Goal: Complete application form: Complete application form

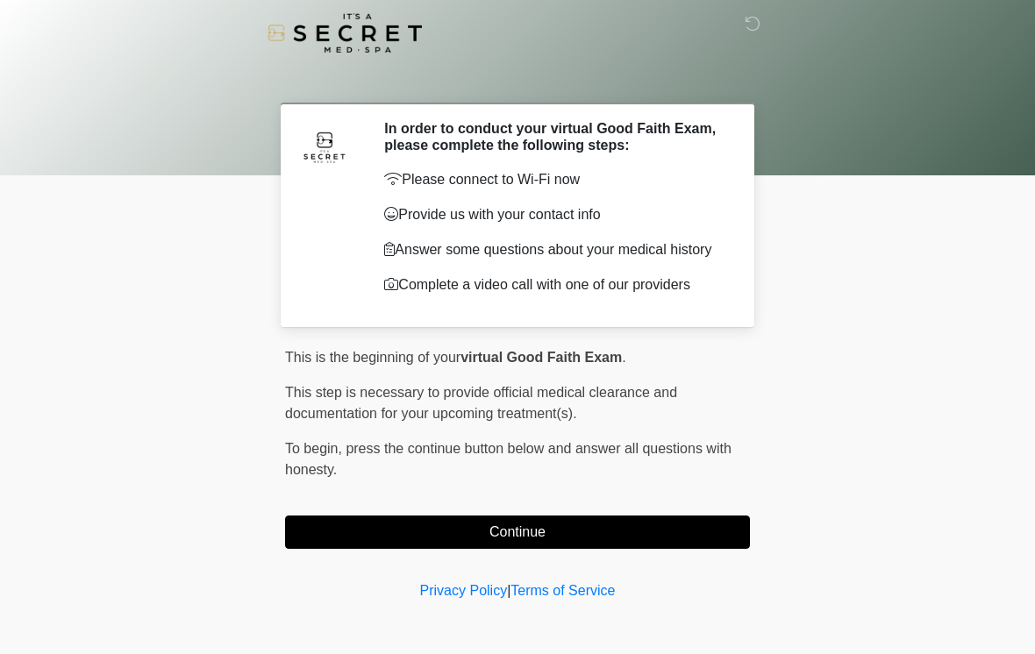
click at [429, 542] on button "Continue" at bounding box center [517, 532] width 465 height 33
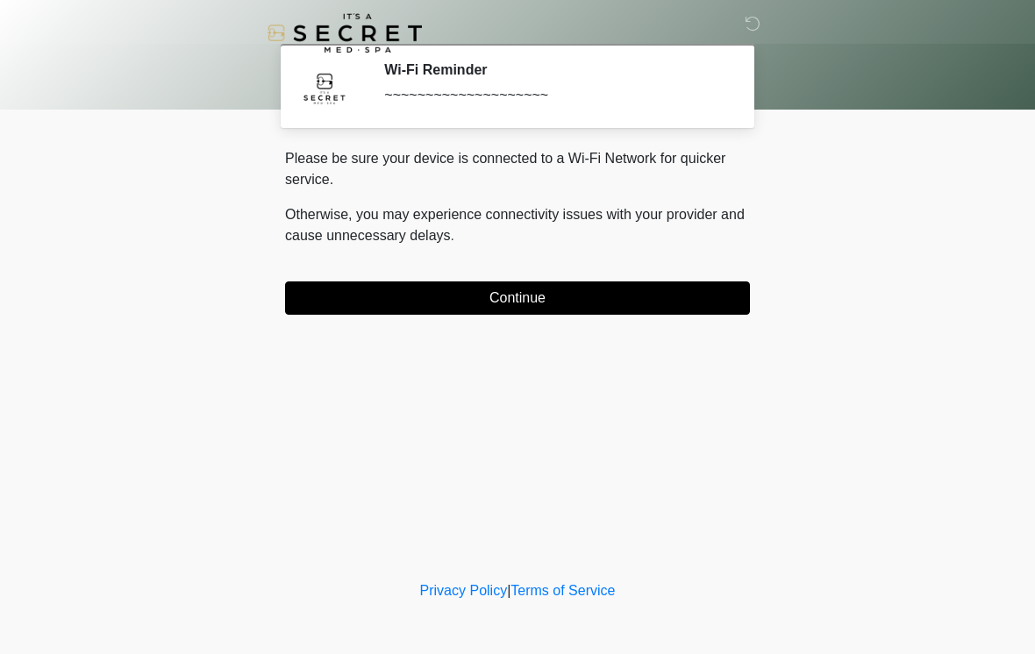
click at [596, 301] on button "Continue" at bounding box center [517, 298] width 465 height 33
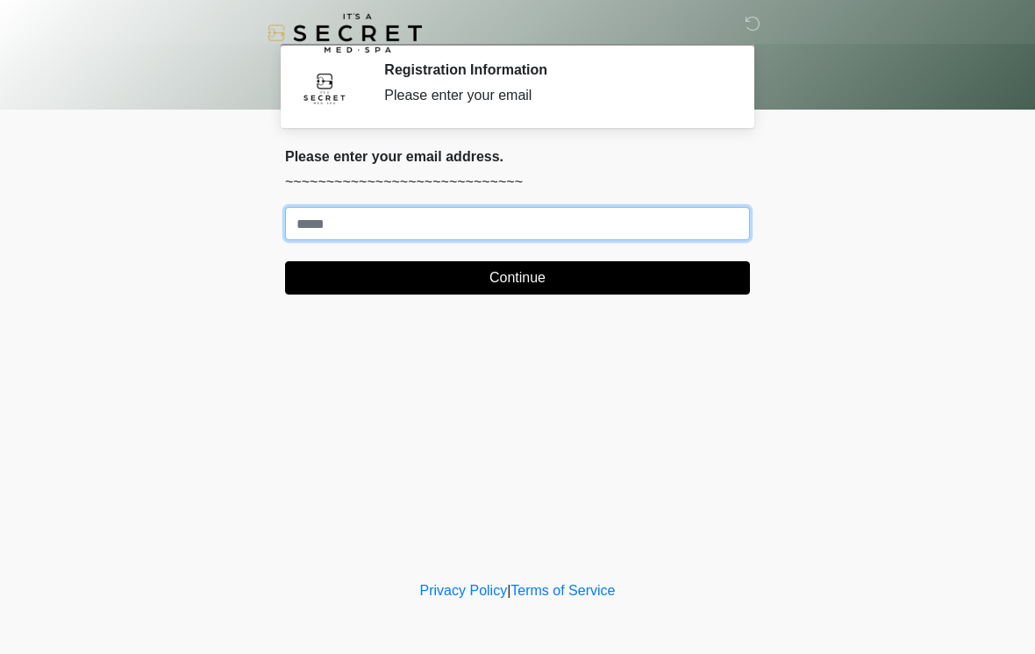
click at [724, 238] on input "Where should we email your treatment plan?" at bounding box center [517, 223] width 465 height 33
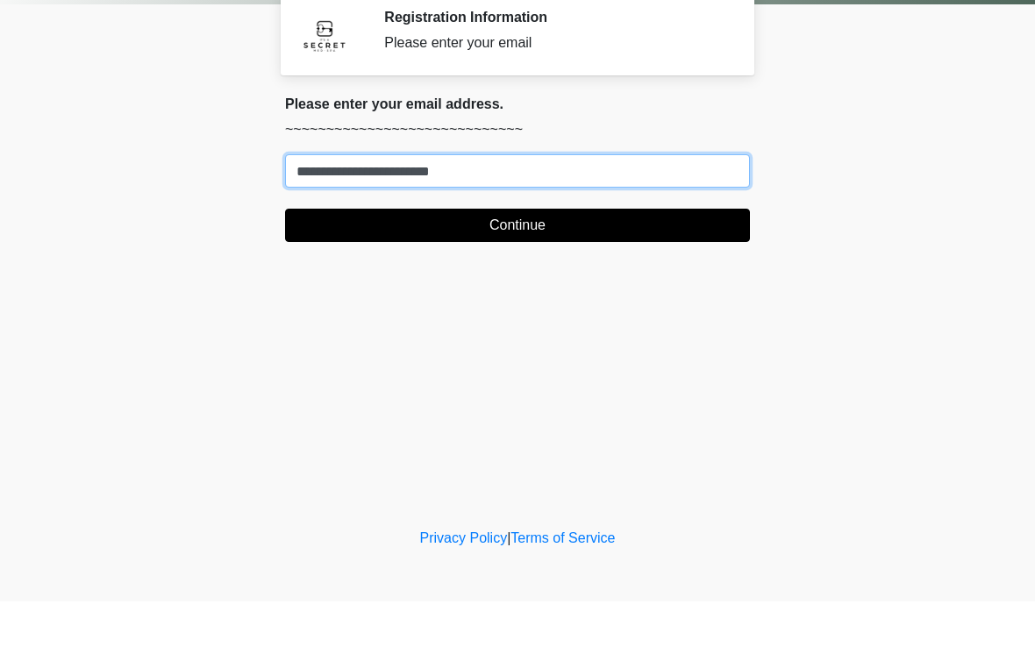
type input "**********"
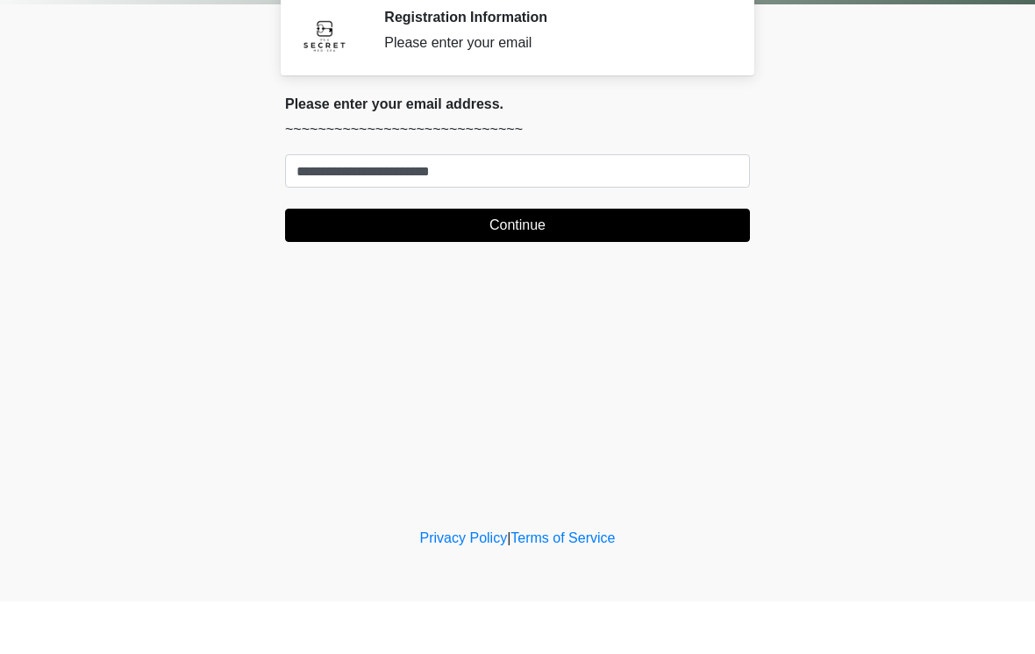
click at [553, 261] on button "Continue" at bounding box center [517, 277] width 465 height 33
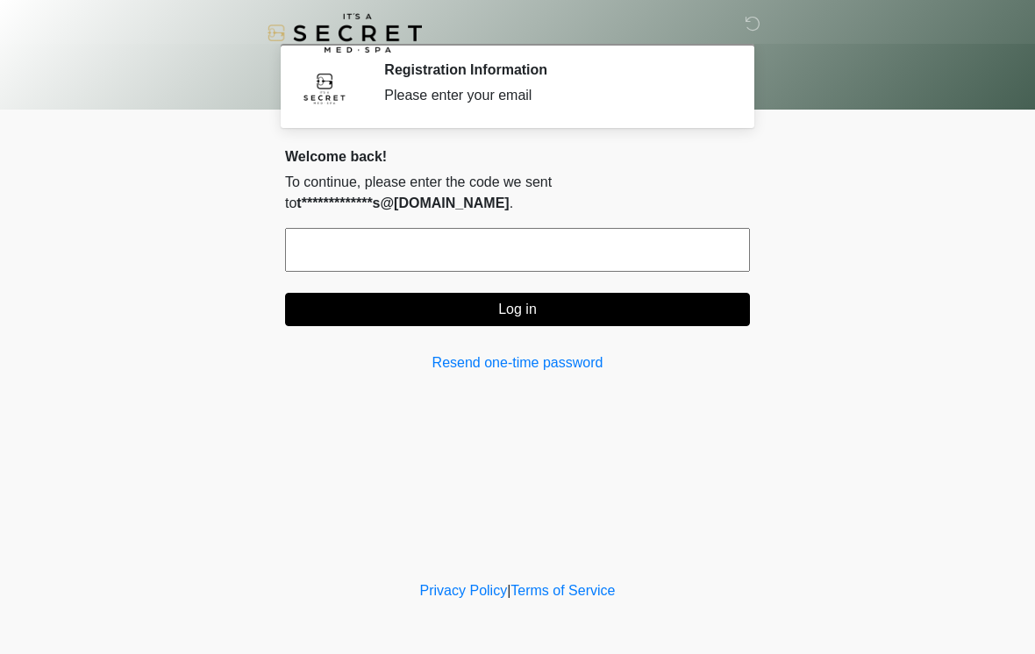
click at [574, 254] on input "text" at bounding box center [517, 250] width 465 height 44
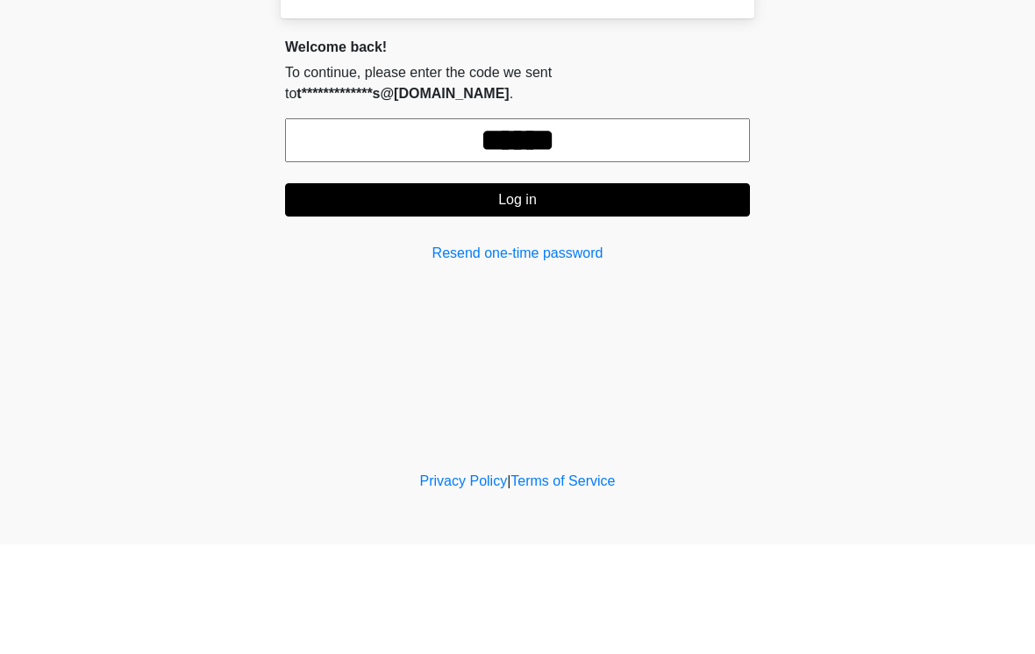
type input "******"
click at [617, 293] on button "Log in" at bounding box center [517, 309] width 465 height 33
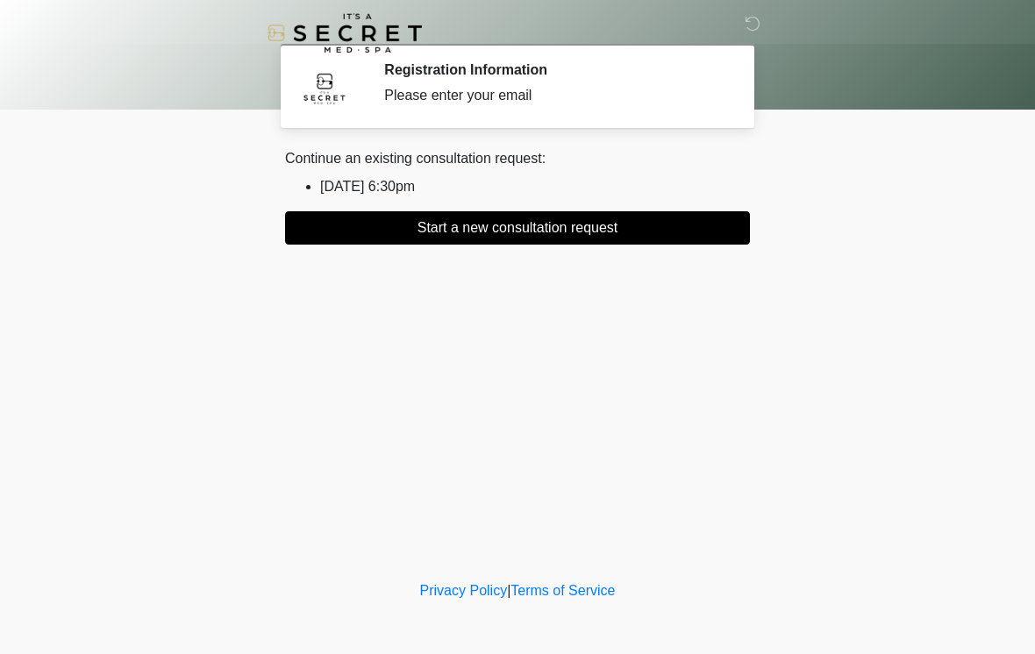
click at [575, 232] on button "Start a new consultation request" at bounding box center [517, 227] width 465 height 33
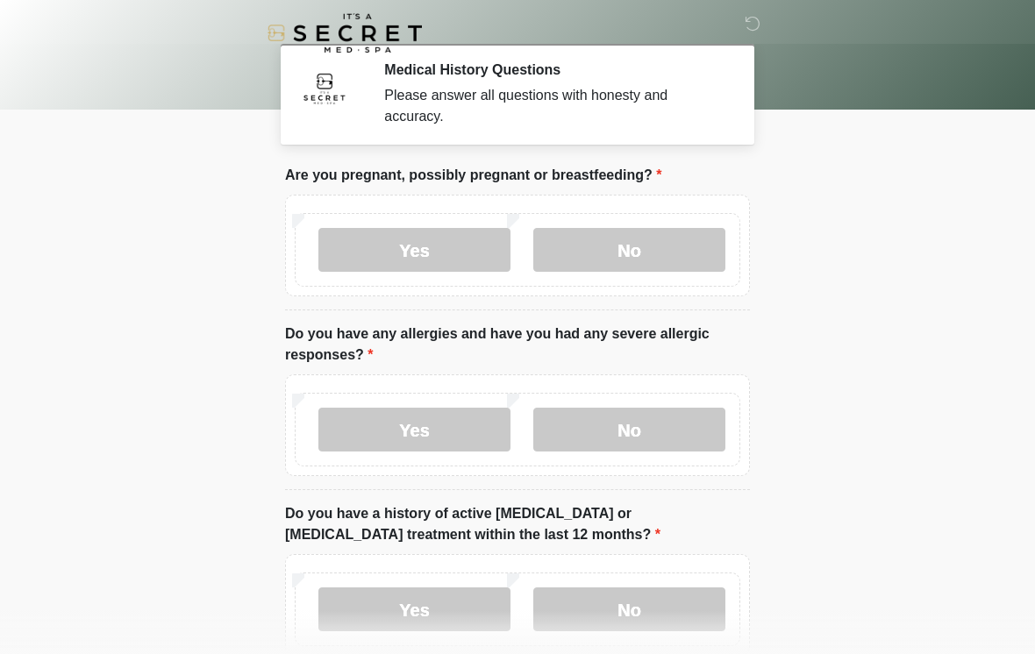
click at [628, 264] on label "No" at bounding box center [629, 250] width 192 height 44
click at [646, 433] on label "No" at bounding box center [629, 430] width 192 height 44
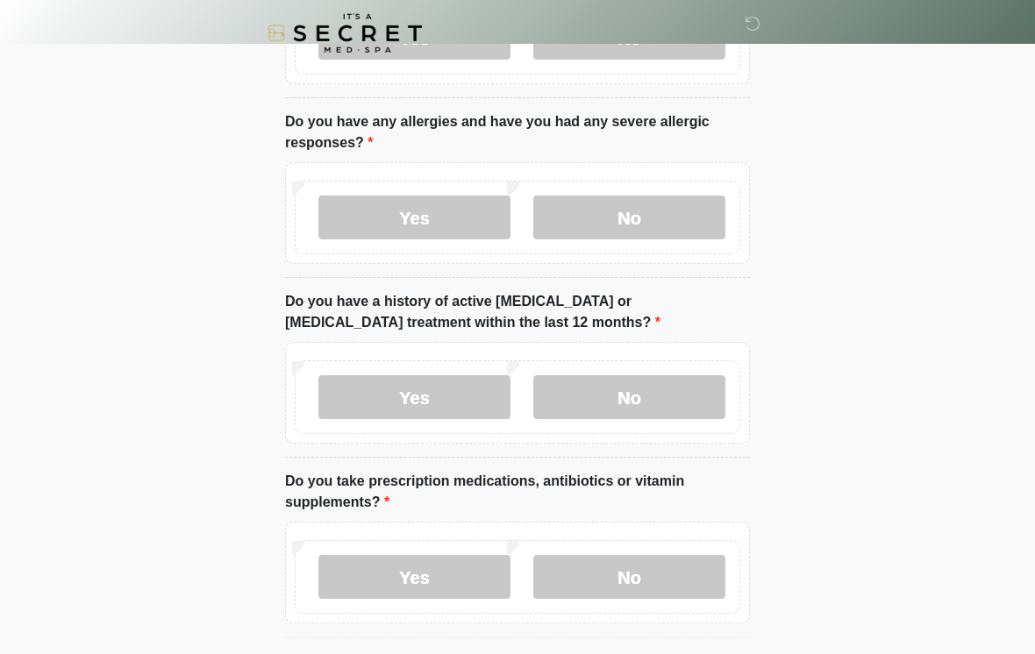
scroll to position [216, 0]
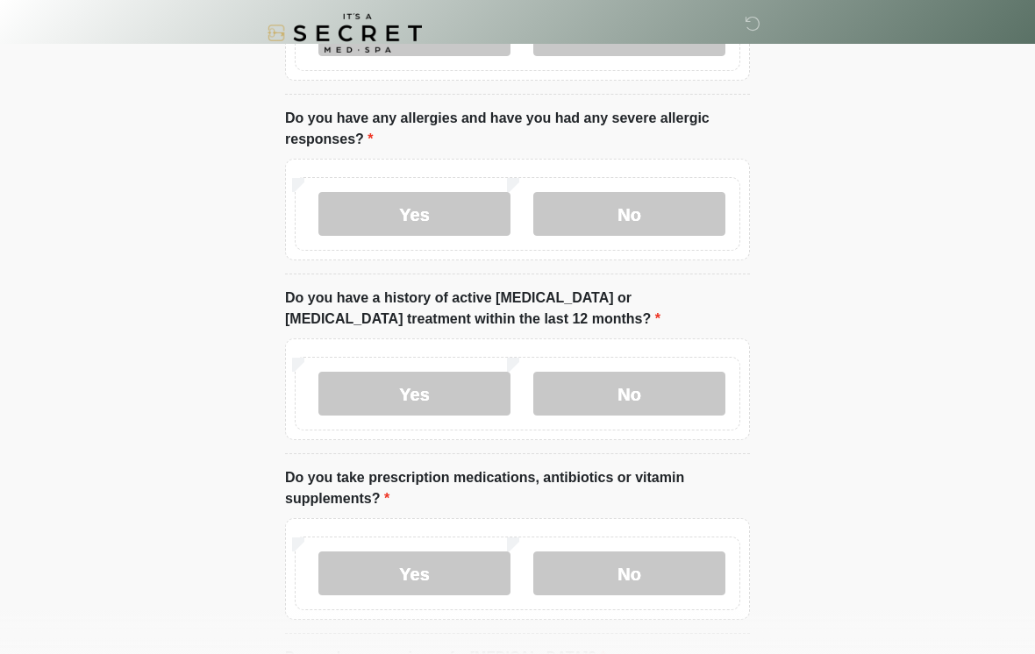
click at [445, 208] on label "Yes" at bounding box center [414, 214] width 192 height 44
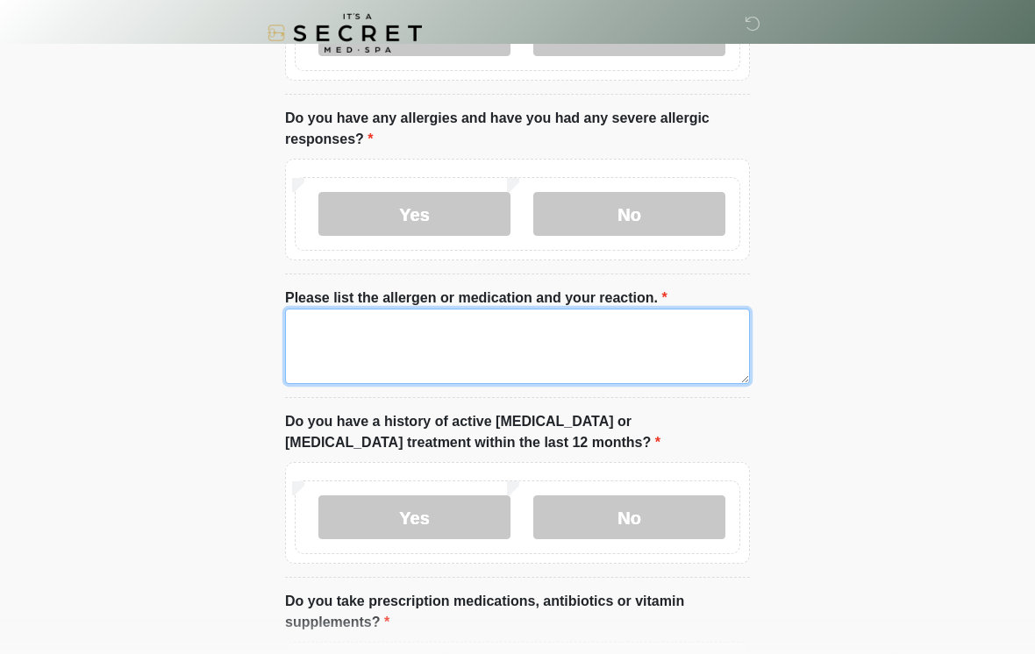
click at [413, 349] on textarea "Please list the allergen or medication and your reaction." at bounding box center [517, 346] width 465 height 75
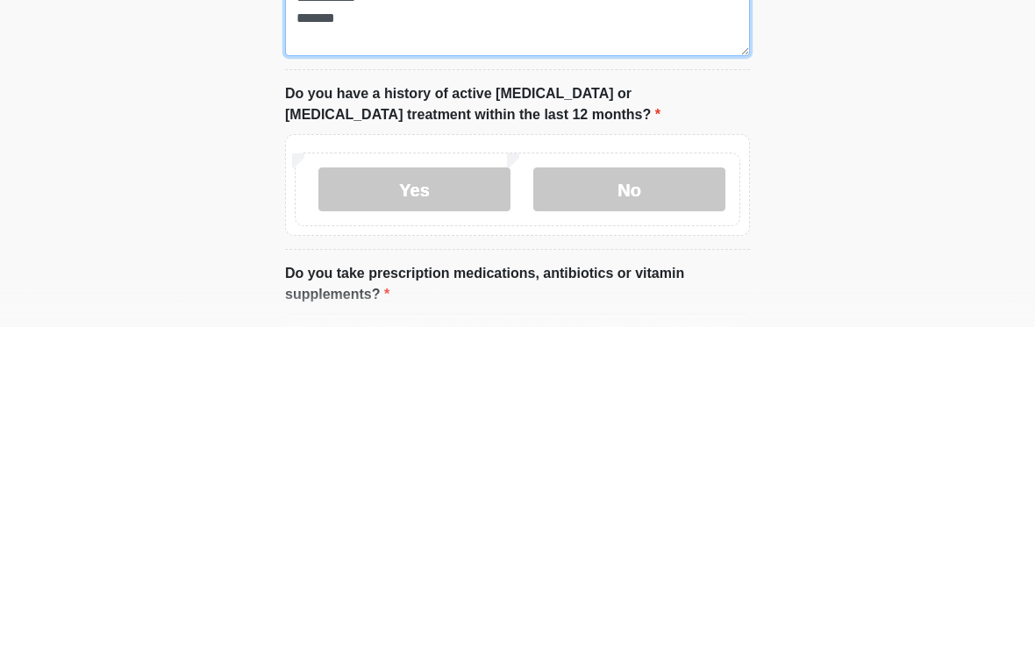
type textarea "**********"
click at [629, 496] on label "No" at bounding box center [629, 518] width 192 height 44
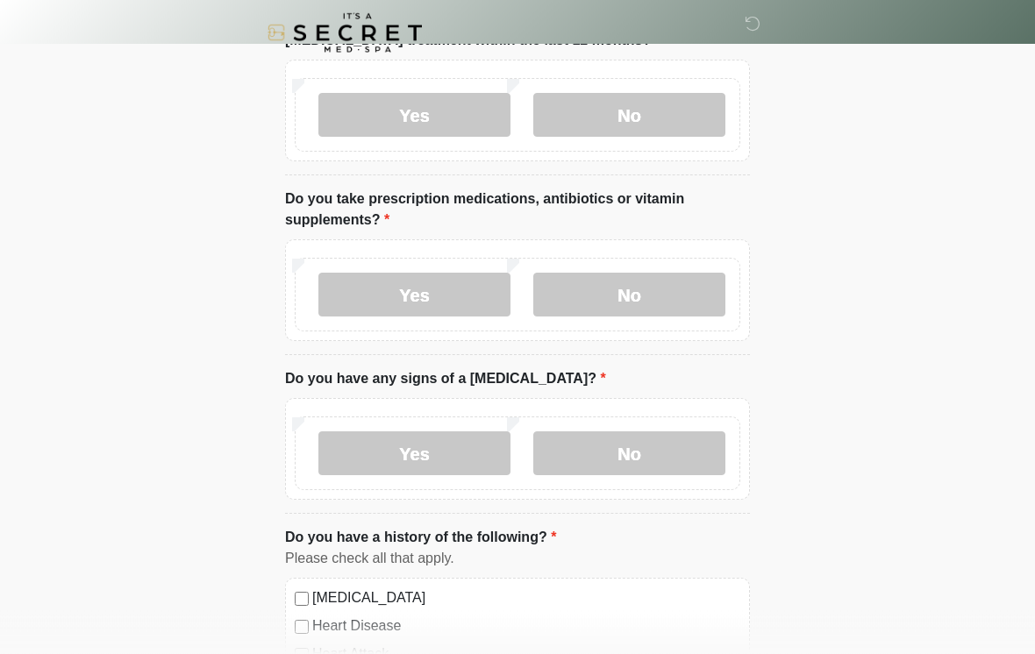
scroll to position [618, 0]
click at [656, 305] on label "No" at bounding box center [629, 295] width 192 height 44
click at [450, 292] on label "Yes" at bounding box center [414, 295] width 192 height 44
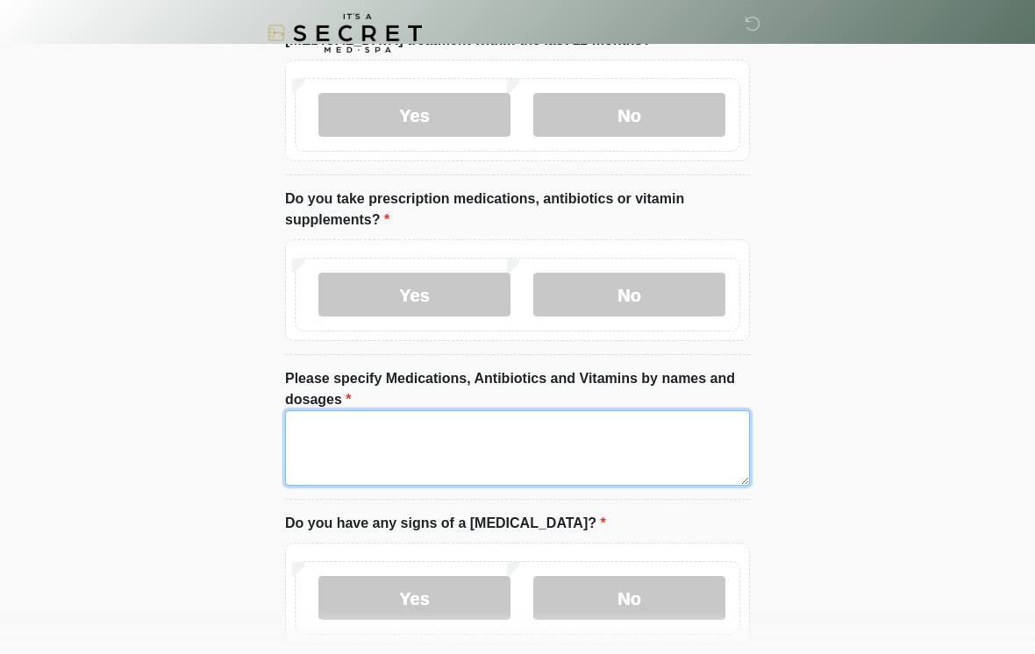
click at [539, 410] on textarea "Please specify Medications, Antibiotics and Vitamins by names and dosages" at bounding box center [517, 447] width 465 height 75
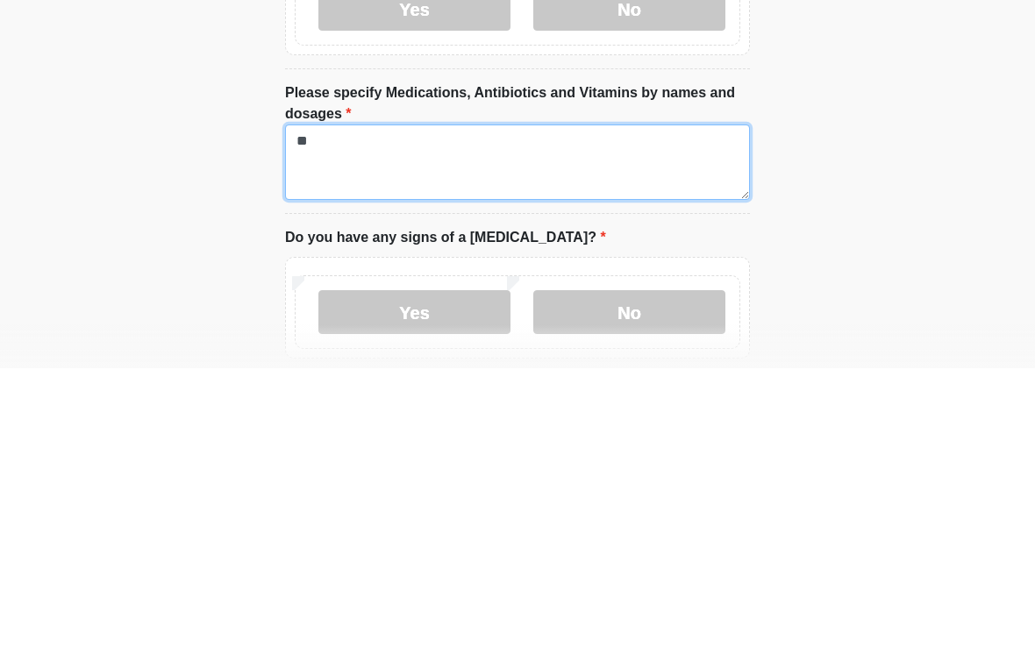
type textarea "*"
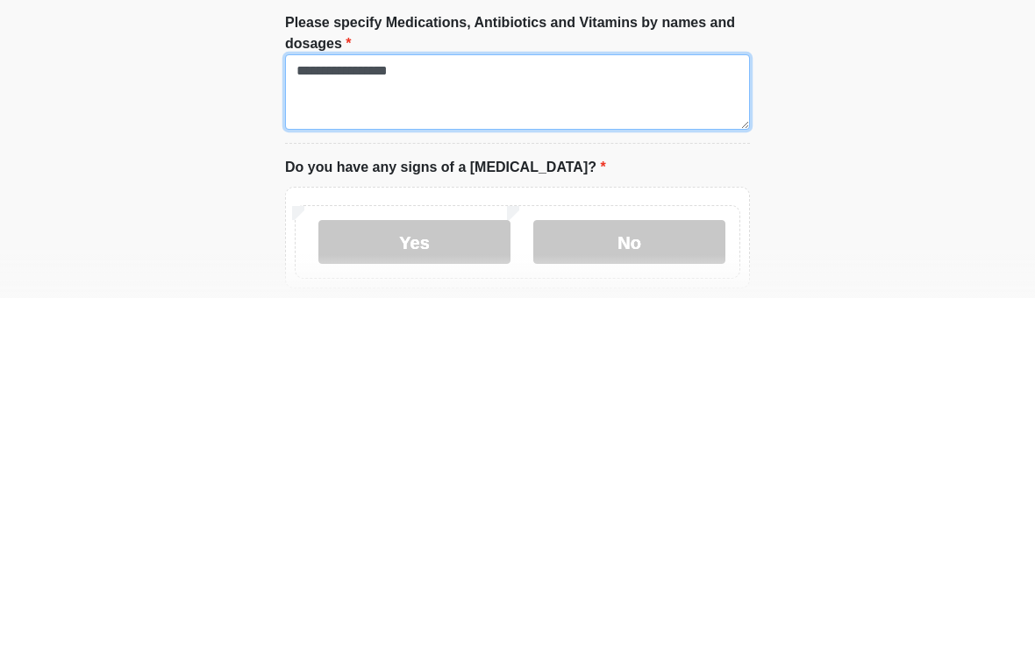
type textarea "**********"
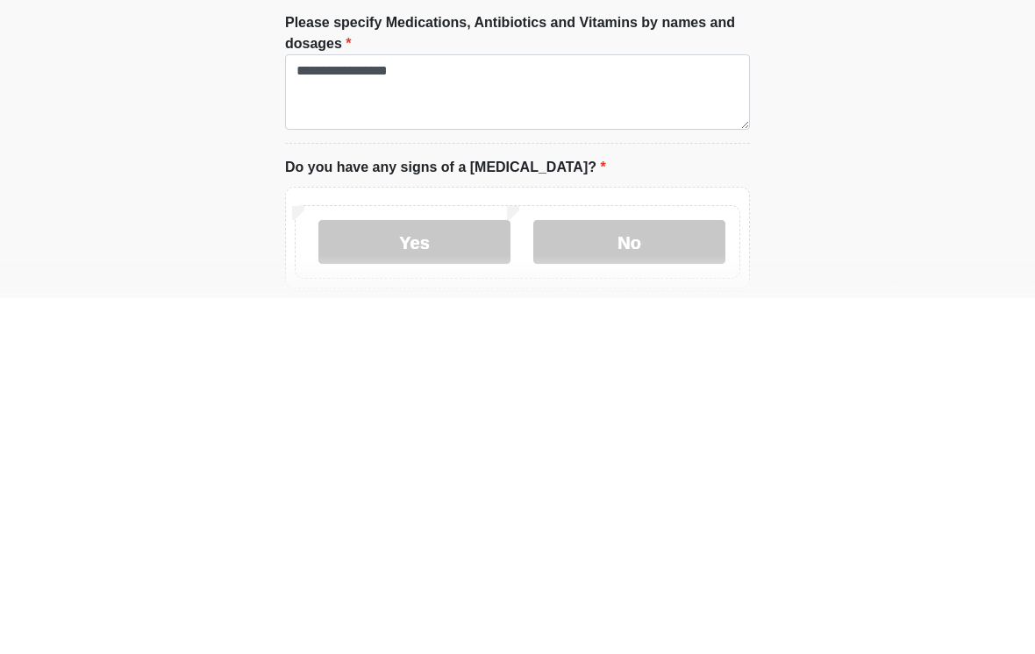
click at [688, 576] on label "No" at bounding box center [629, 598] width 192 height 44
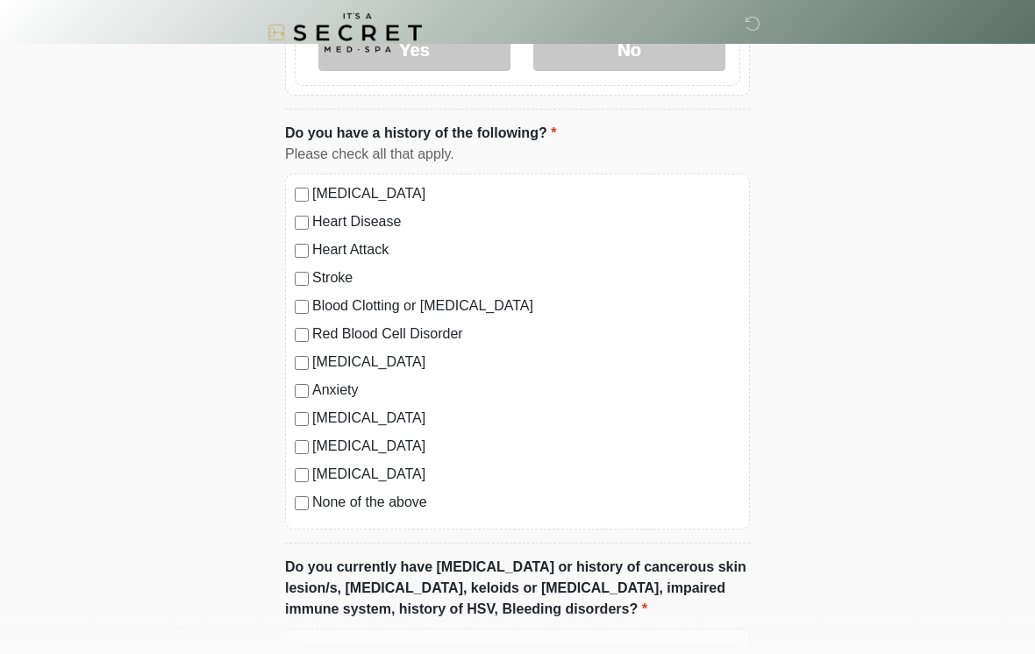
scroll to position [1173, 0]
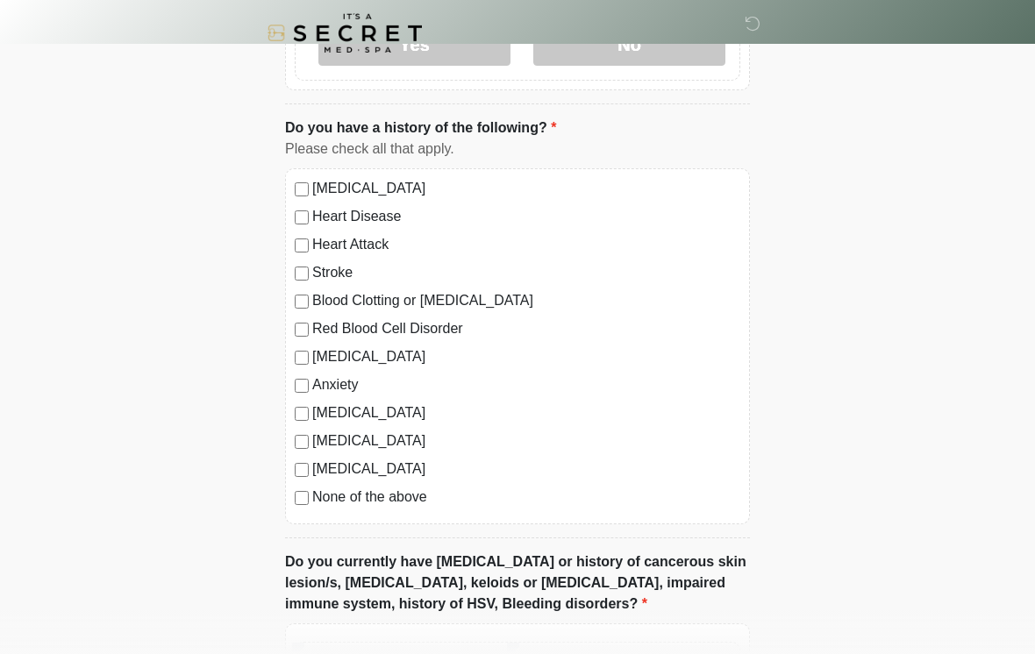
click at [382, 503] on label "None of the above" at bounding box center [526, 497] width 428 height 21
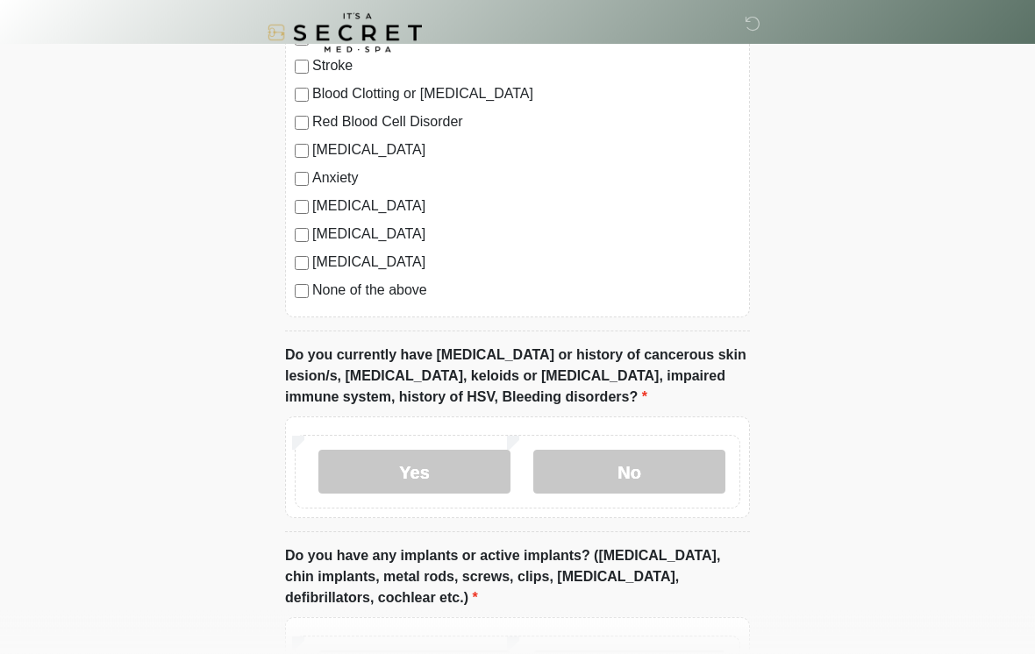
click at [645, 479] on label "No" at bounding box center [629, 473] width 192 height 44
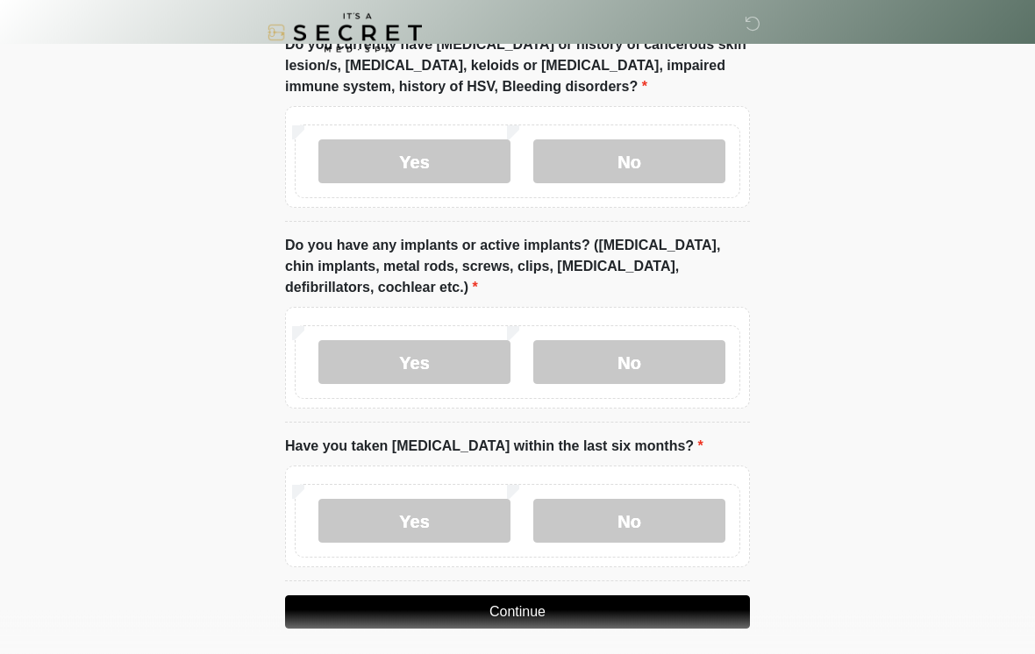
scroll to position [1687, 0]
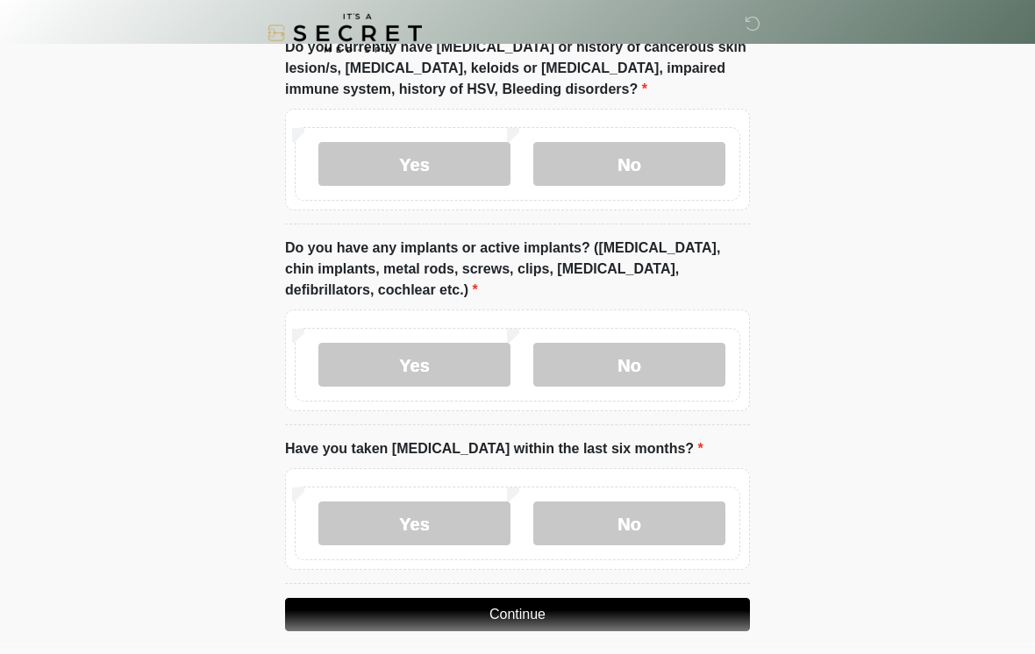
click at [635, 365] on label "No" at bounding box center [629, 365] width 192 height 44
click at [616, 538] on label "No" at bounding box center [629, 524] width 192 height 44
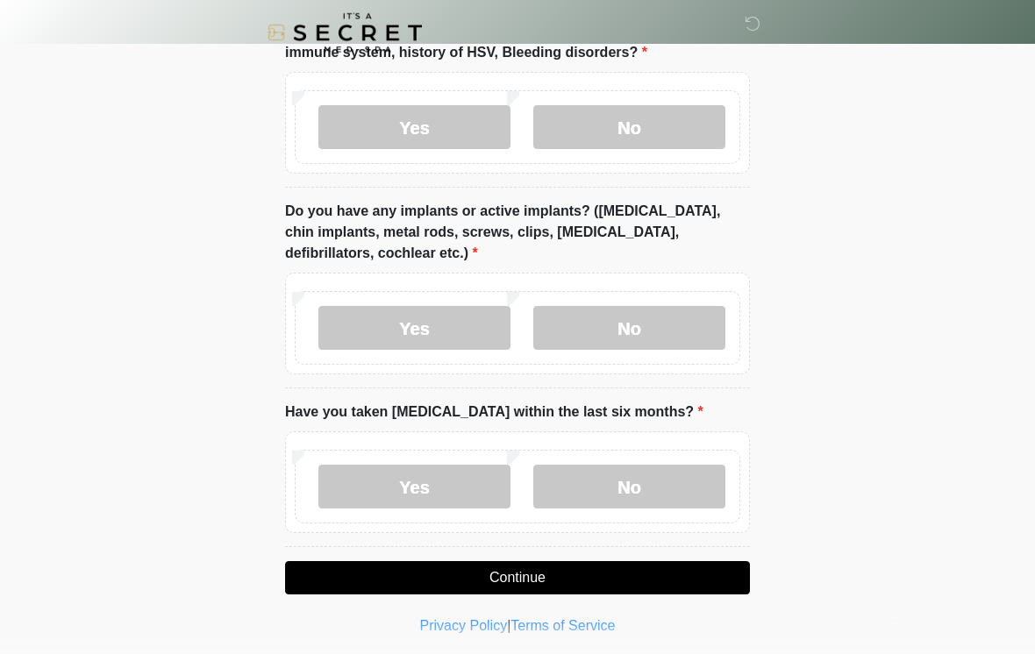
scroll to position [1728, 0]
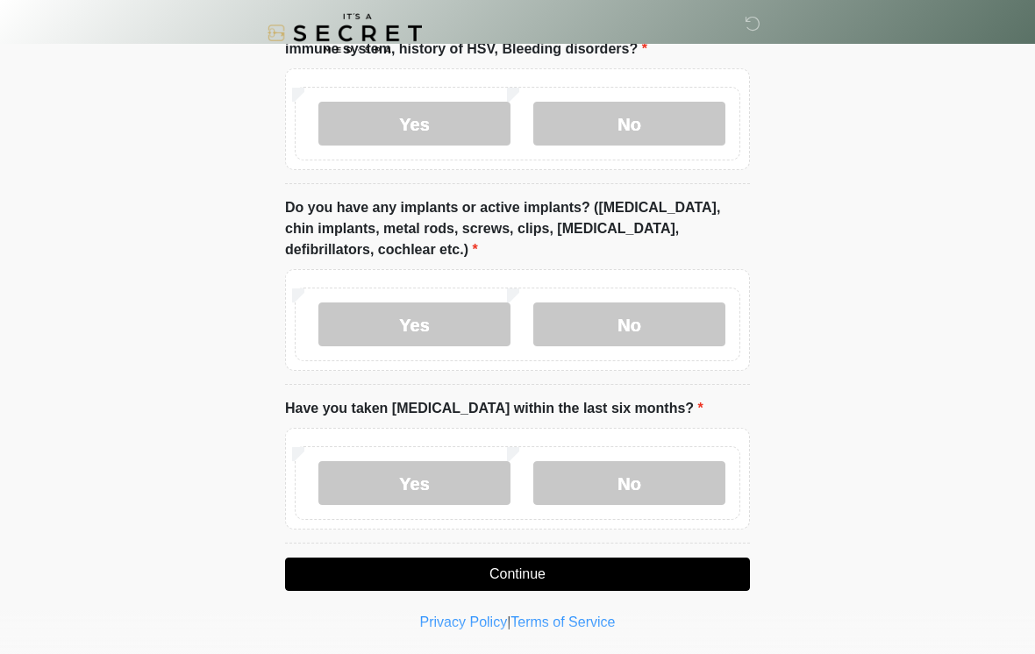
click at [530, 575] on button "Continue" at bounding box center [517, 574] width 465 height 33
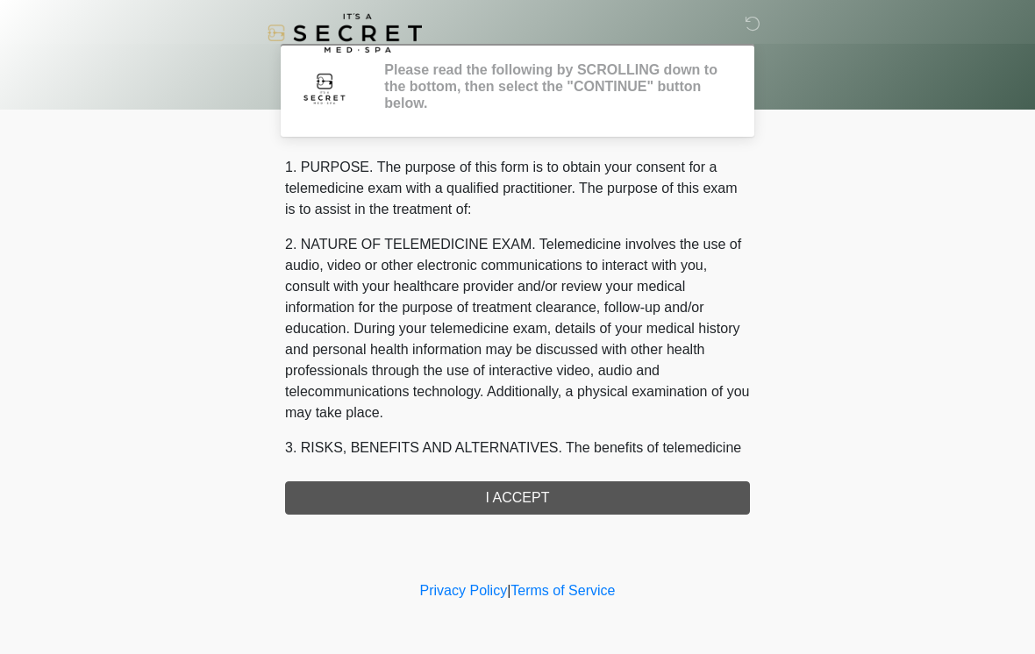
scroll to position [0, 0]
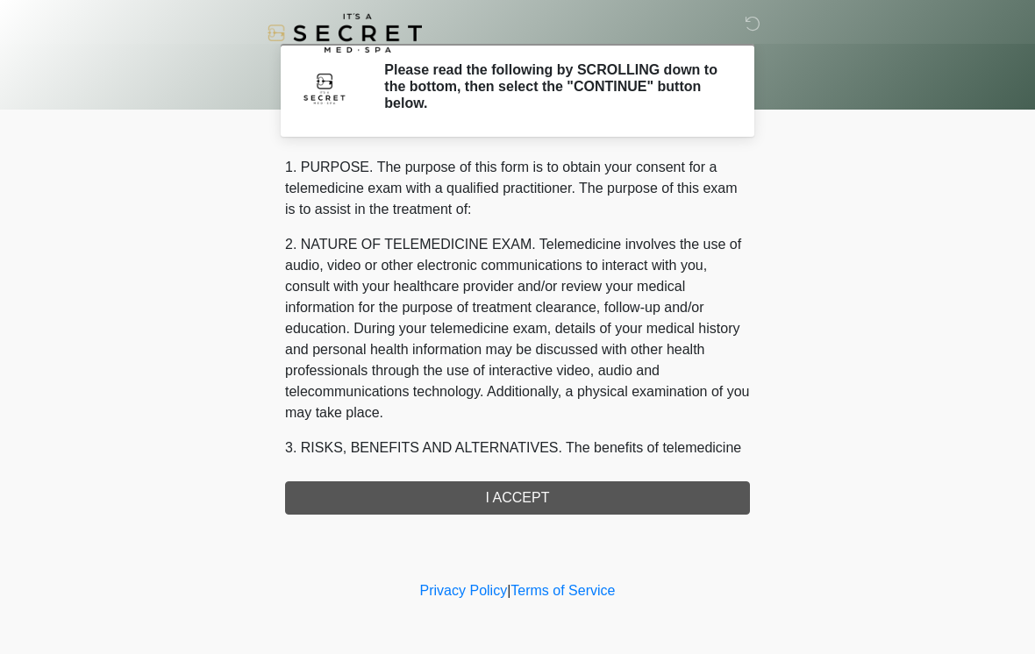
click at [608, 498] on div "1. PURPOSE. The purpose of this form is to obtain your consent for a telemedici…" at bounding box center [517, 336] width 465 height 358
click at [538, 497] on div "1. PURPOSE. The purpose of this form is to obtain your consent for a telemedici…" at bounding box center [517, 336] width 465 height 358
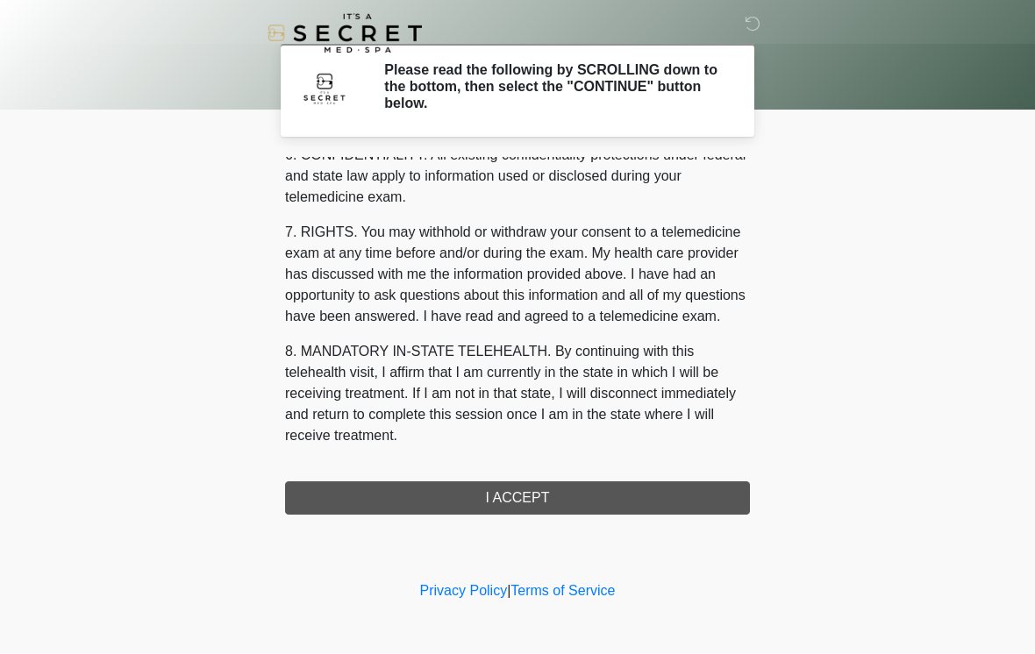
click at [567, 507] on div "1. PURPOSE. The purpose of this form is to obtain your consent for a telemedici…" at bounding box center [517, 336] width 465 height 358
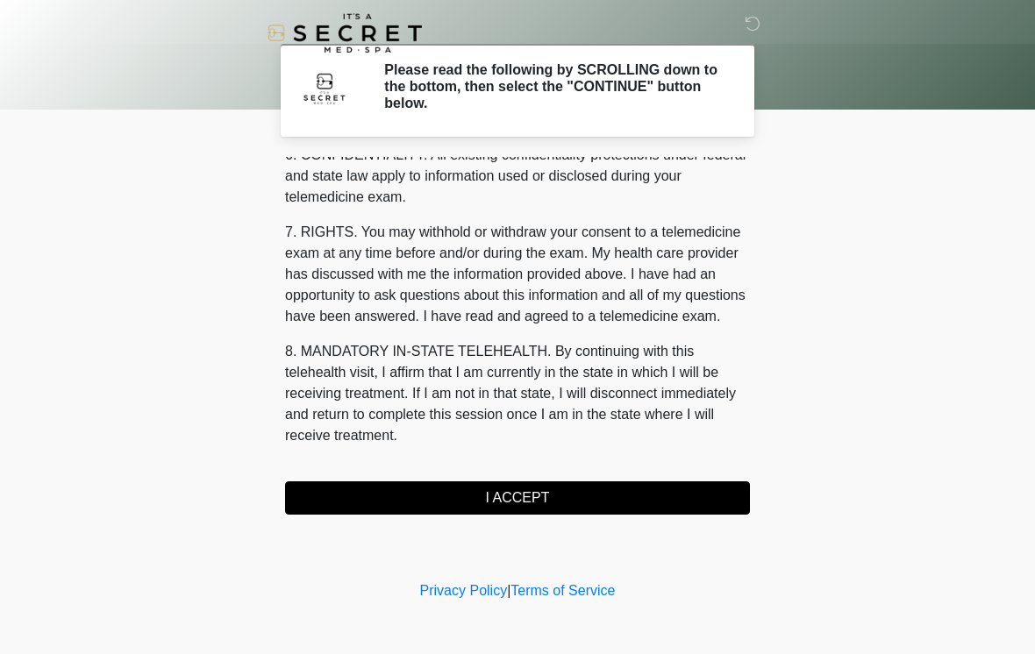
click at [563, 488] on button "I ACCEPT" at bounding box center [517, 497] width 465 height 33
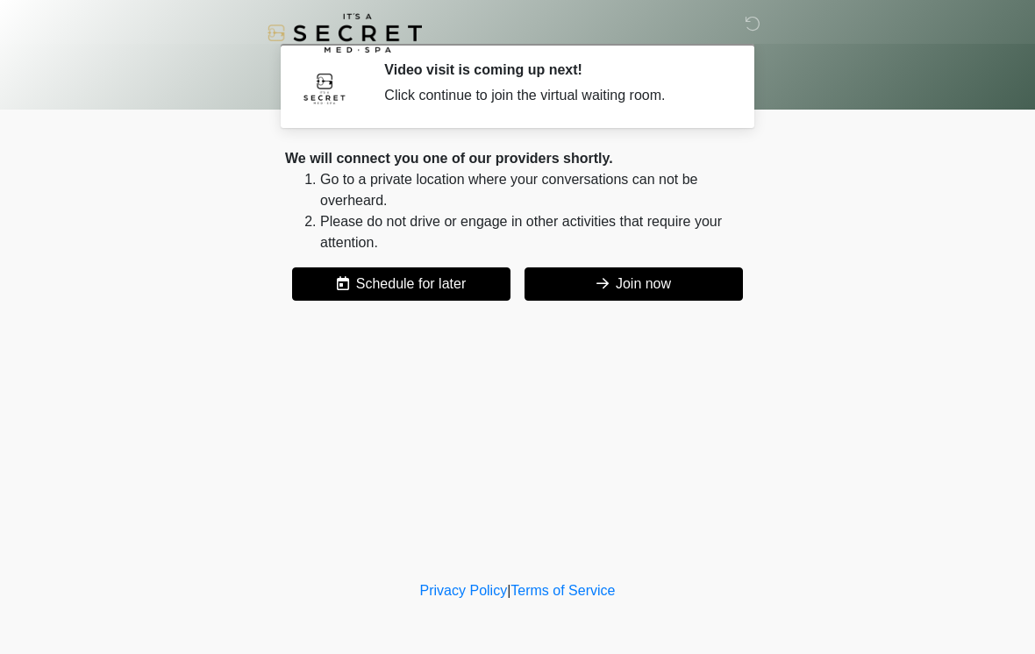
click at [647, 275] on button "Join now" at bounding box center [633, 283] width 218 height 33
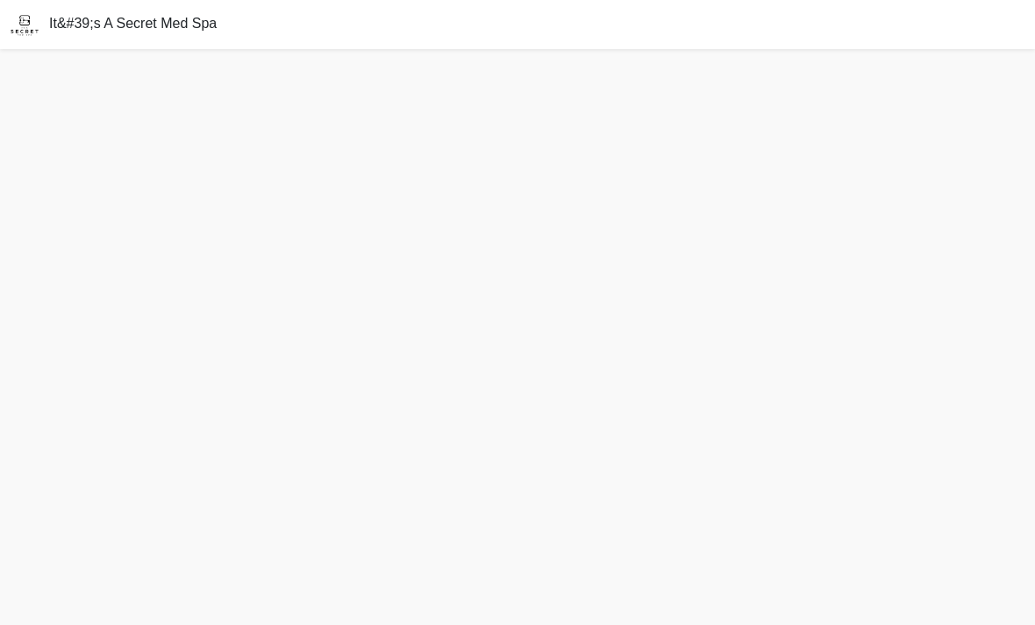
scroll to position [42, 0]
